Goal: Navigation & Orientation: Find specific page/section

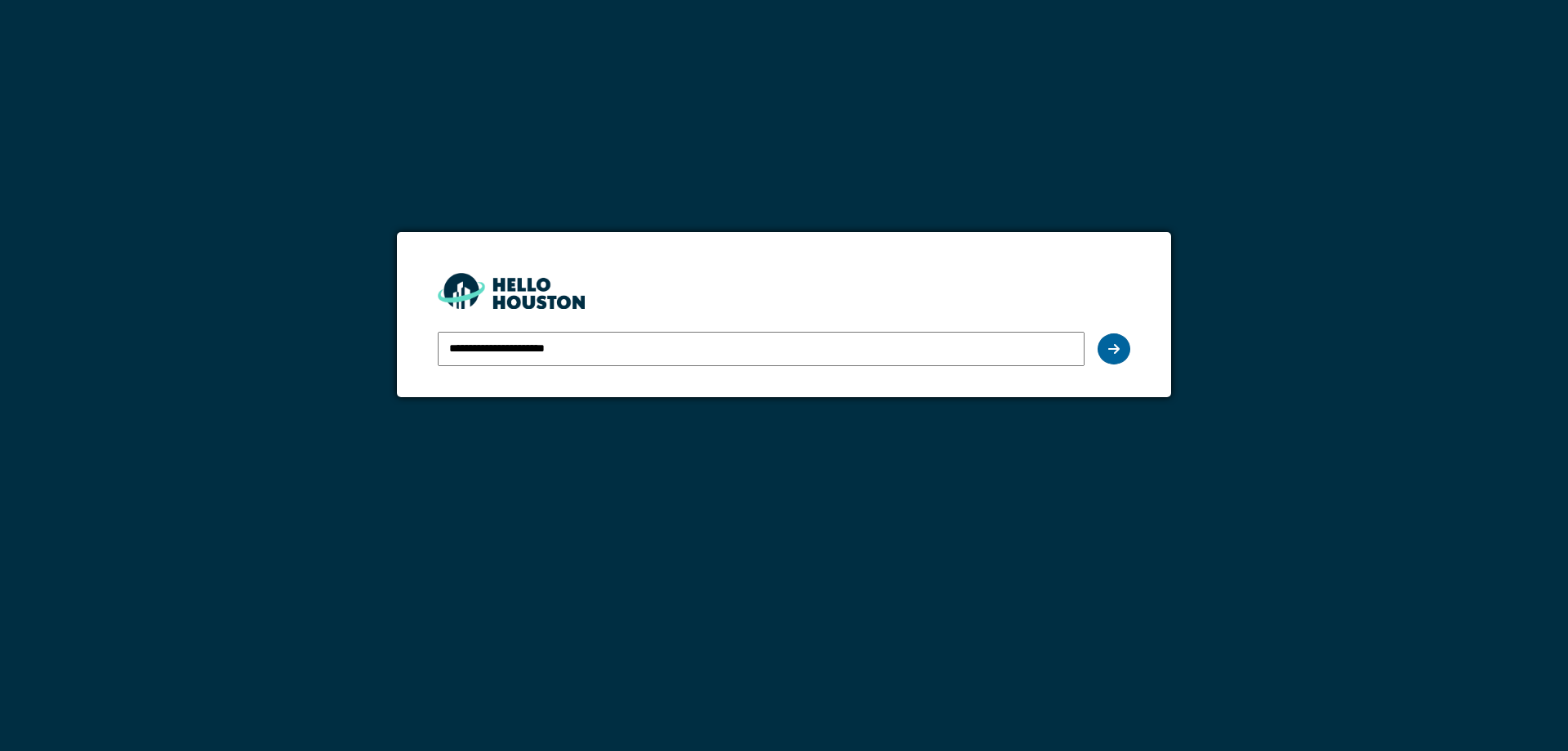
click at [1116, 361] on div at bounding box center [1113, 349] width 32 height 31
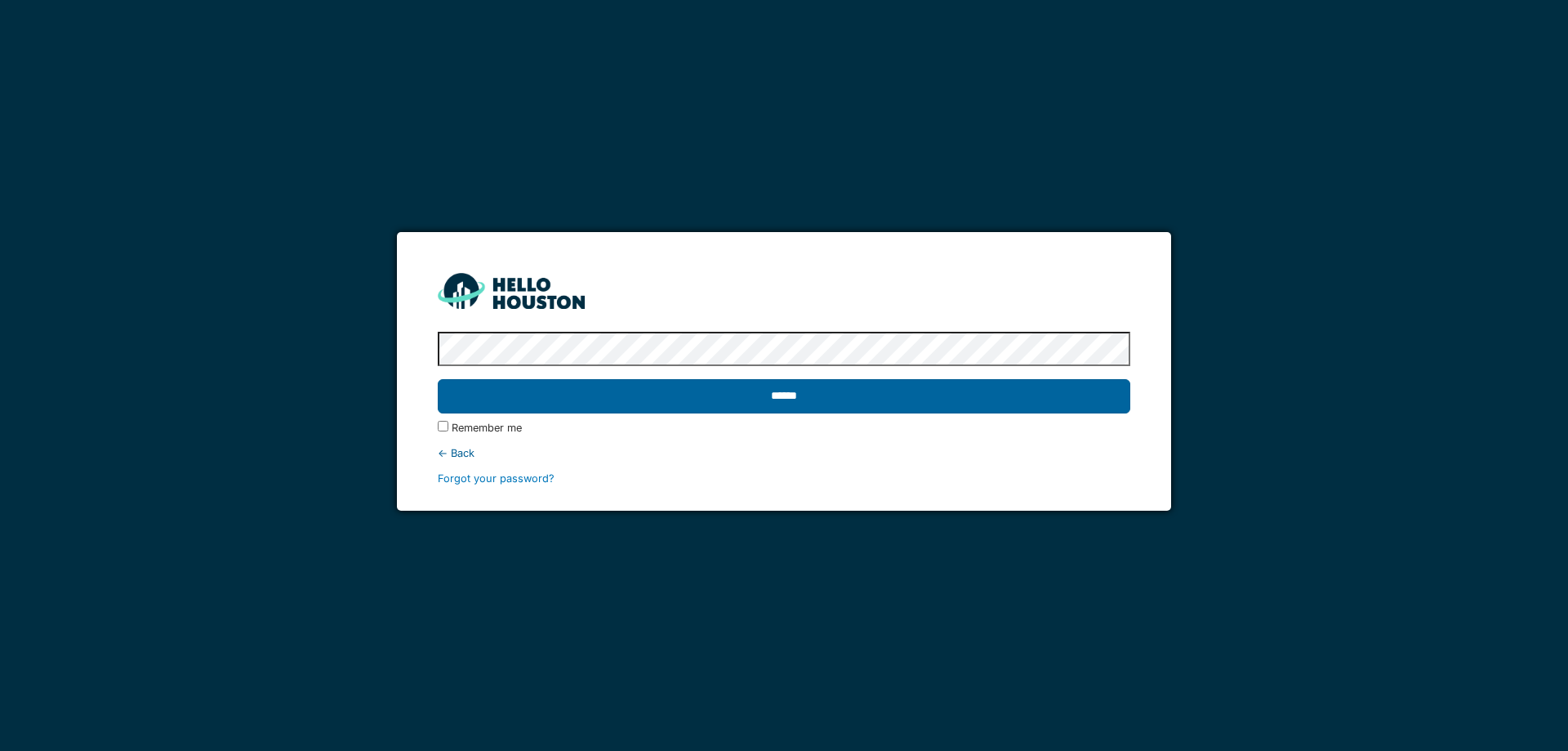
click at [662, 395] on input "******" at bounding box center [784, 396] width 692 height 34
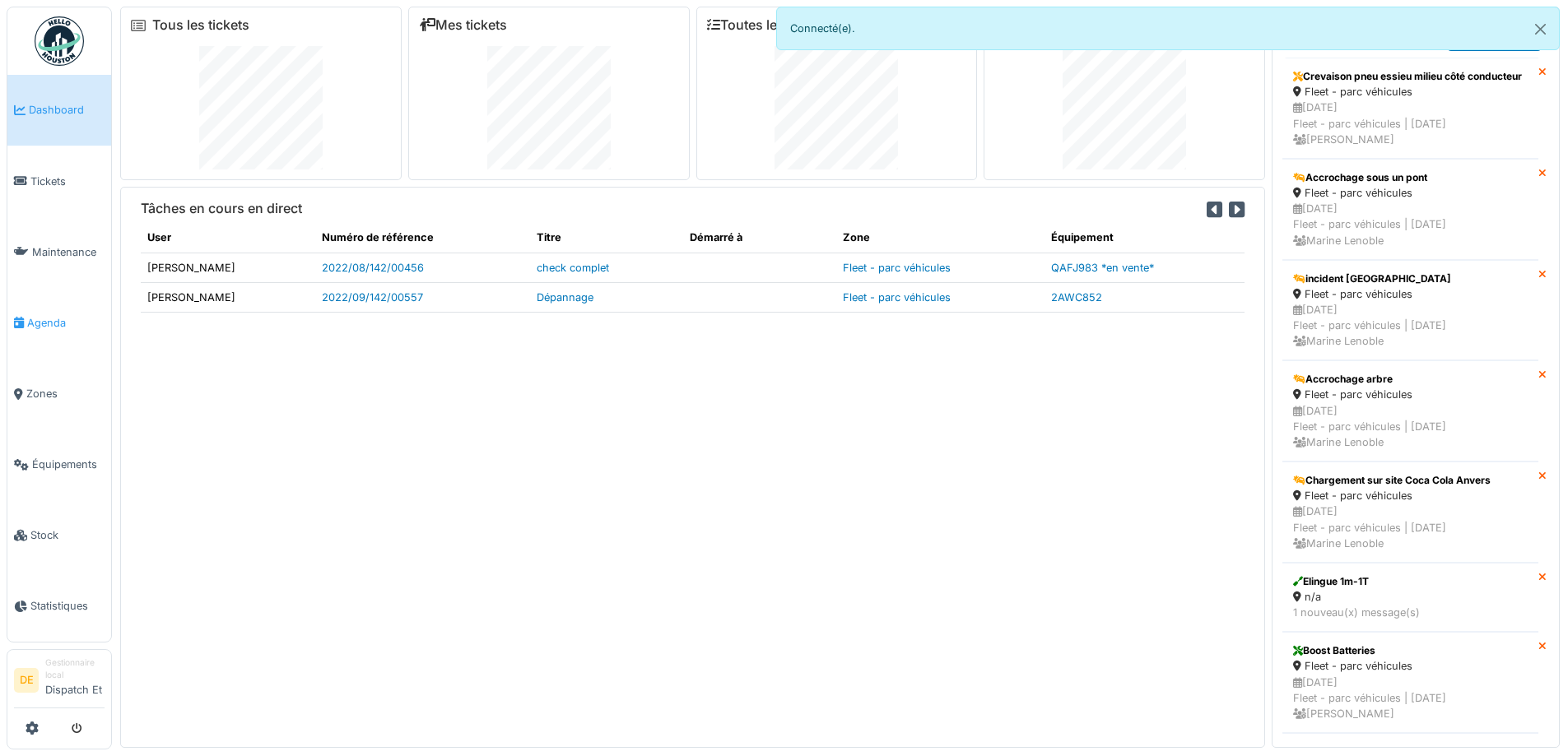
click at [55, 327] on span "Agenda" at bounding box center [66, 323] width 77 height 16
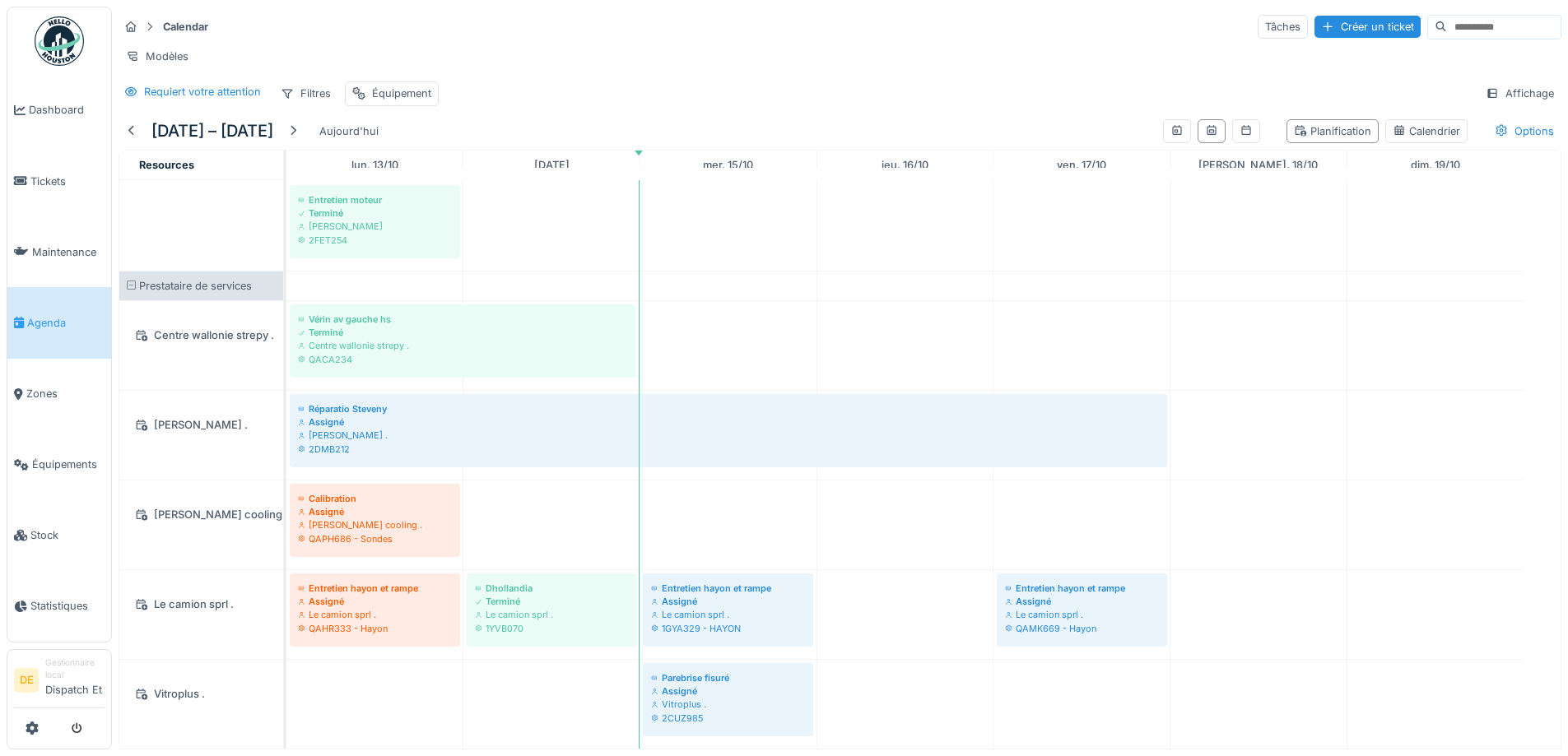
scroll to position [13, 0]
